Goal: Task Accomplishment & Management: Complete application form

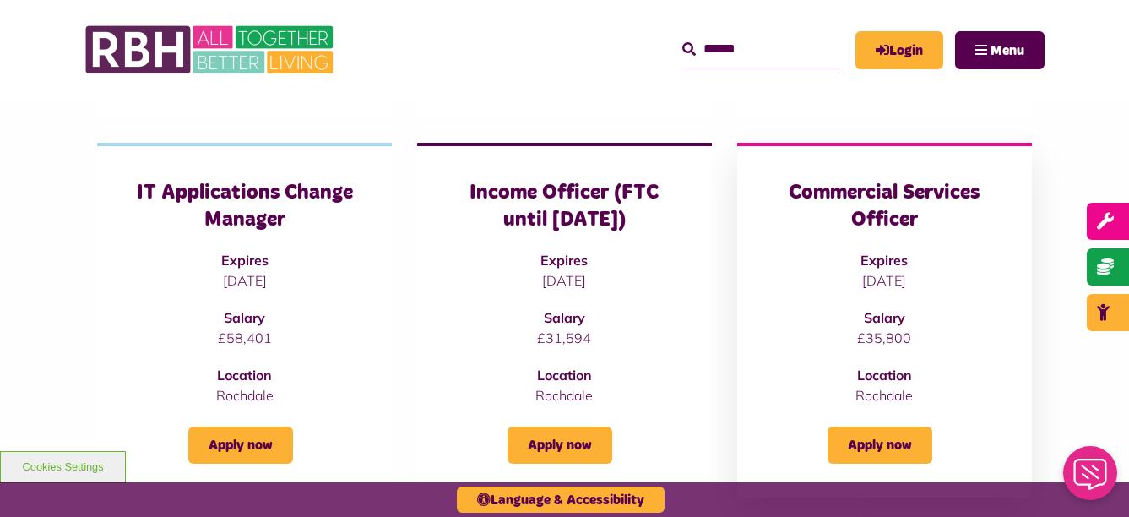
scroll to position [676, 0]
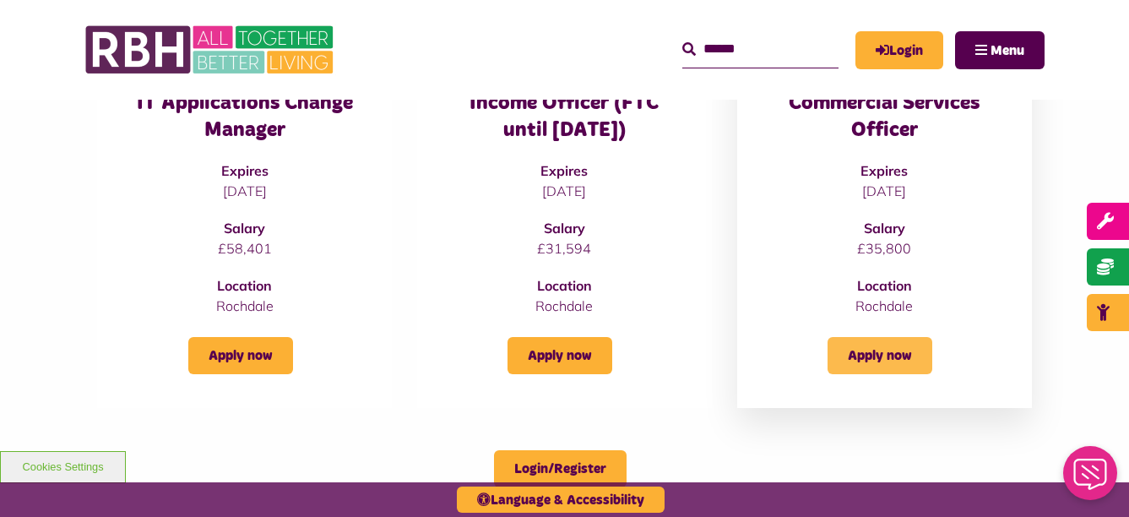
click at [881, 350] on link "Apply now" at bounding box center [880, 355] width 105 height 37
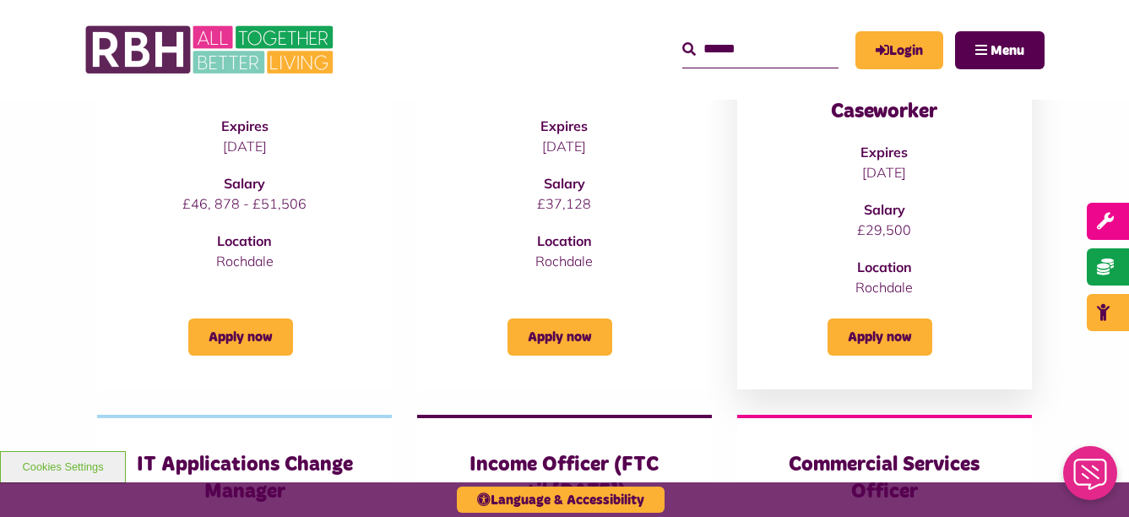
scroll to position [169, 0]
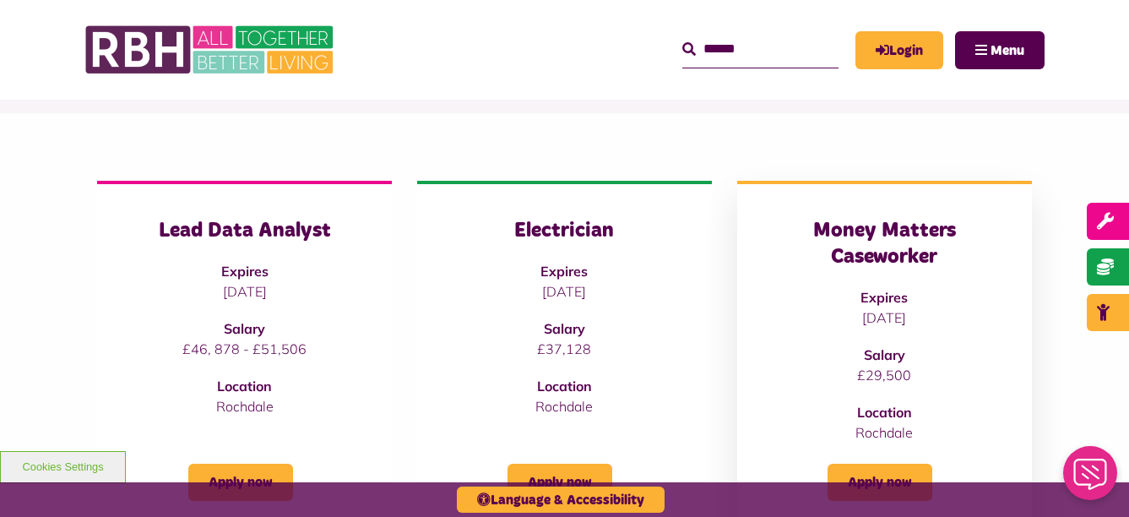
click at [896, 254] on h3 "Money Matters Caseworker" at bounding box center [884, 244] width 227 height 52
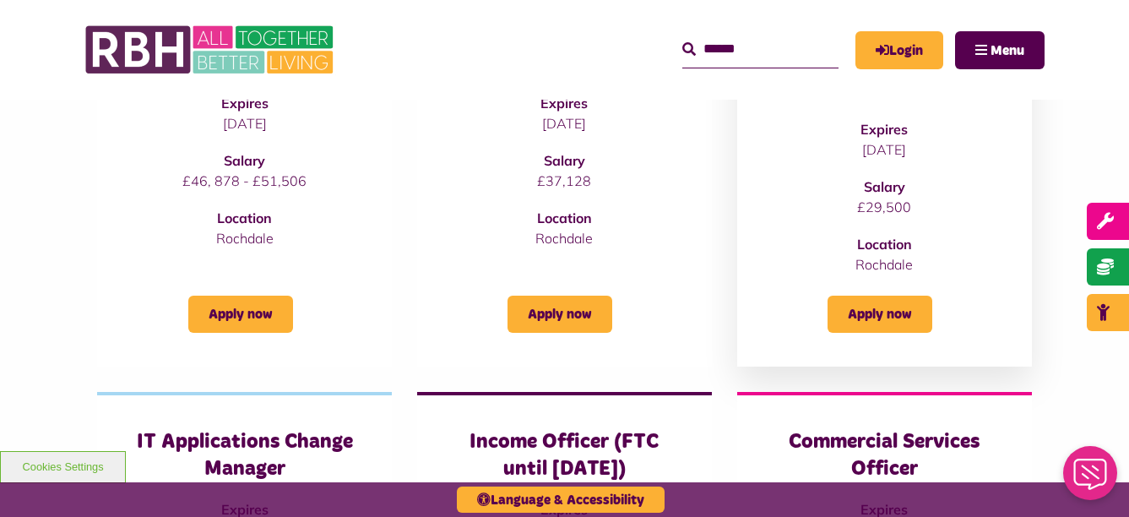
scroll to position [338, 0]
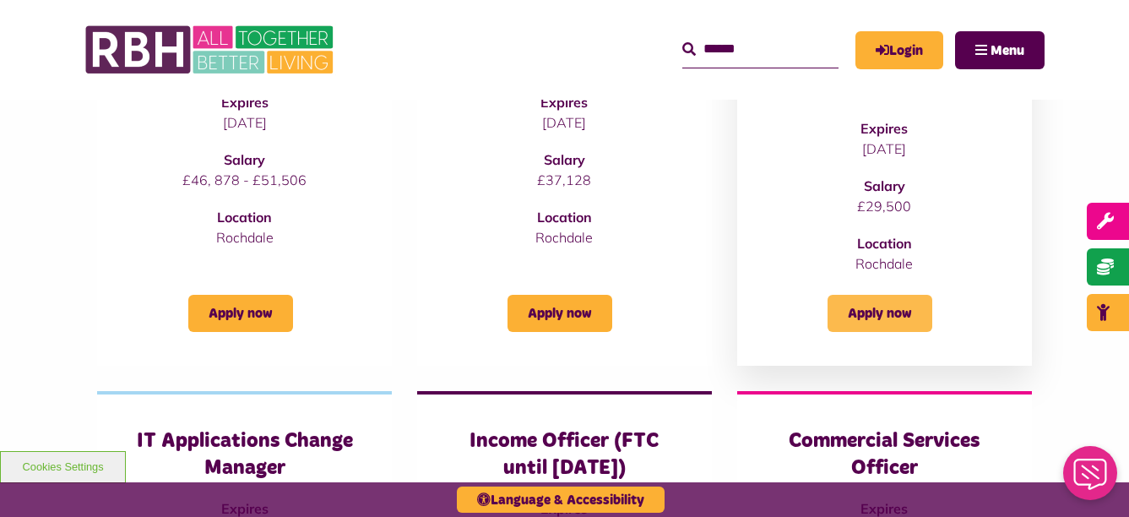
click at [884, 322] on link "Apply now" at bounding box center [880, 313] width 105 height 37
